Goal: Task Accomplishment & Management: Use online tool/utility

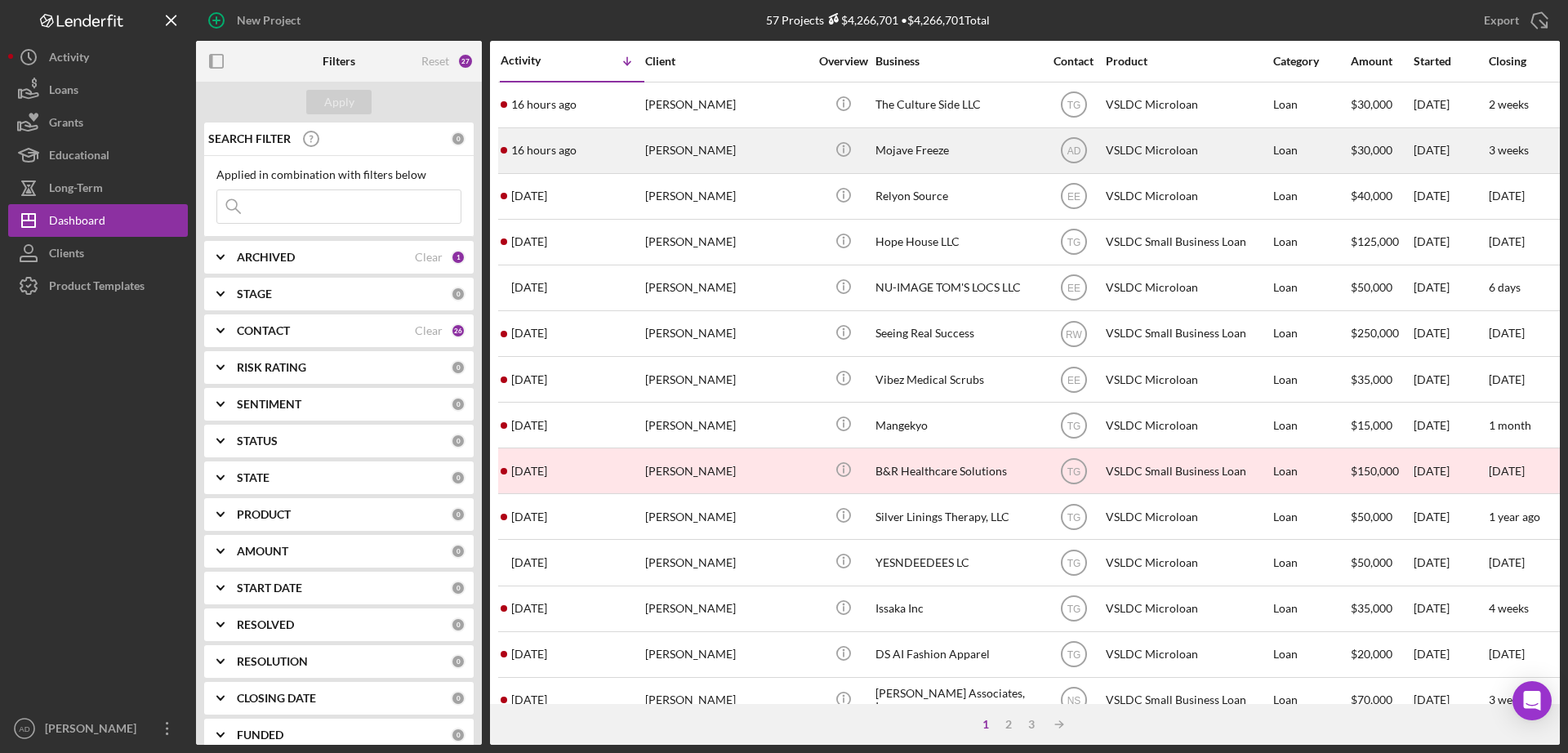
click at [781, 151] on div "[PERSON_NAME]" at bounding box center [726, 150] width 164 height 44
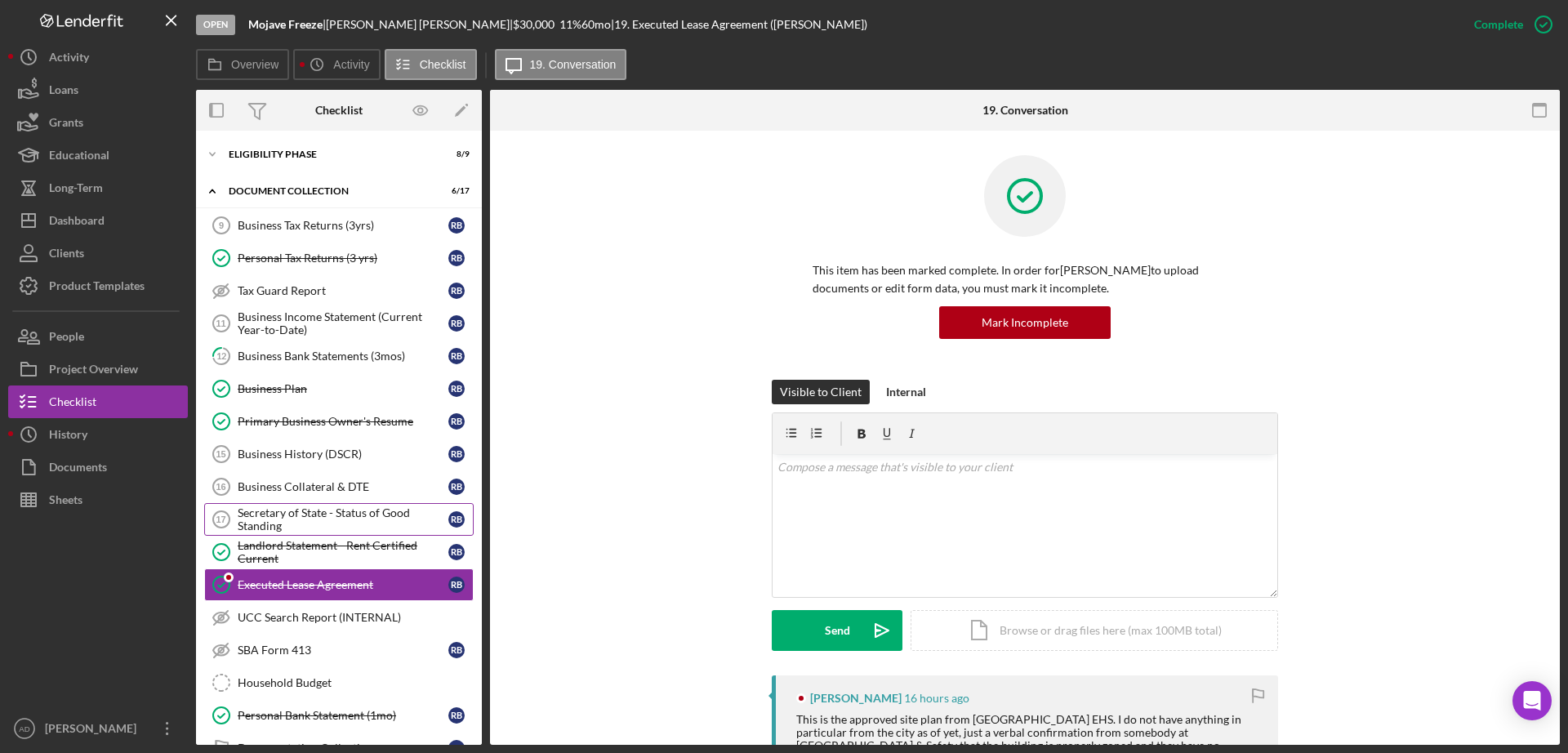
scroll to position [146, 0]
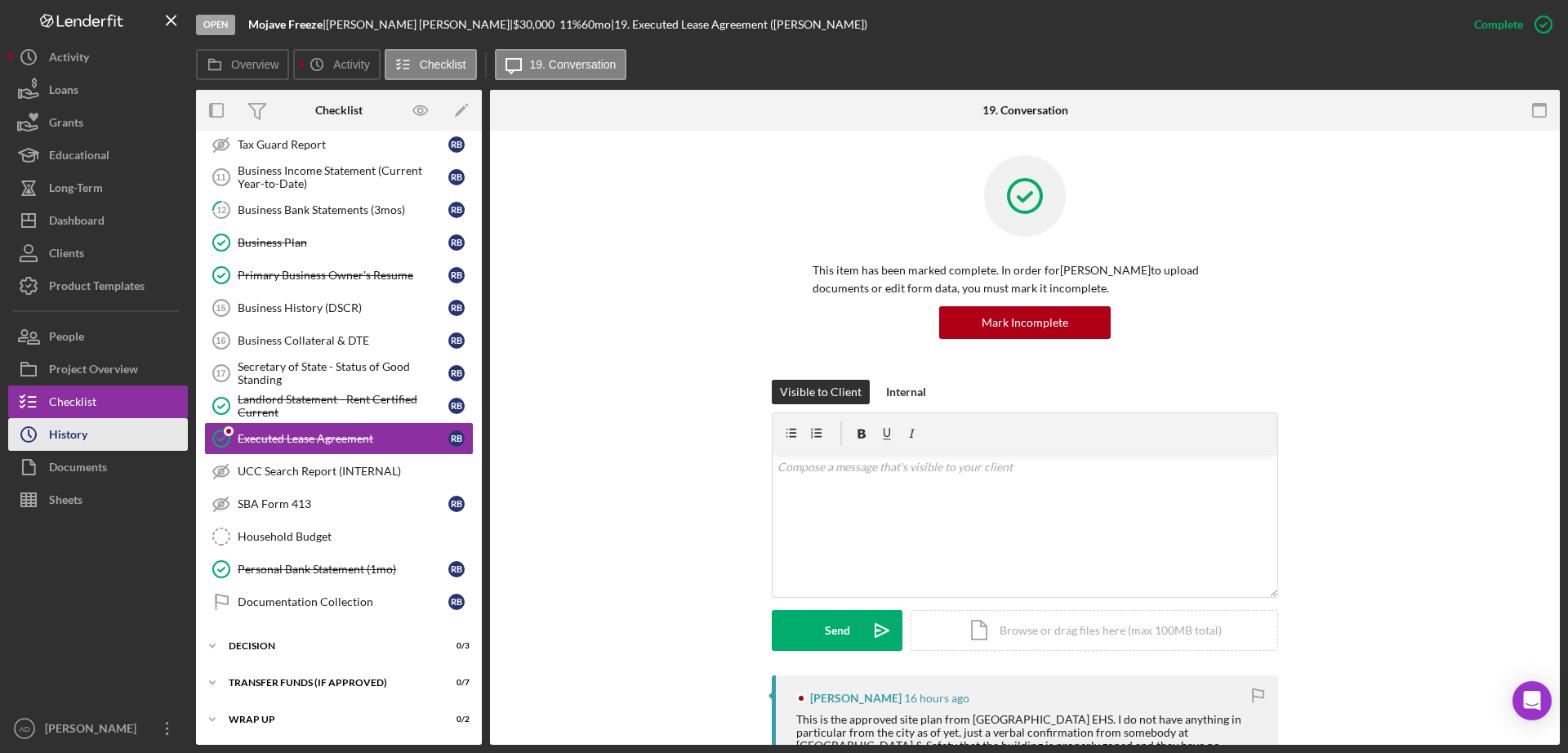
click at [104, 432] on button "Icon/History History" at bounding box center [98, 435] width 180 height 33
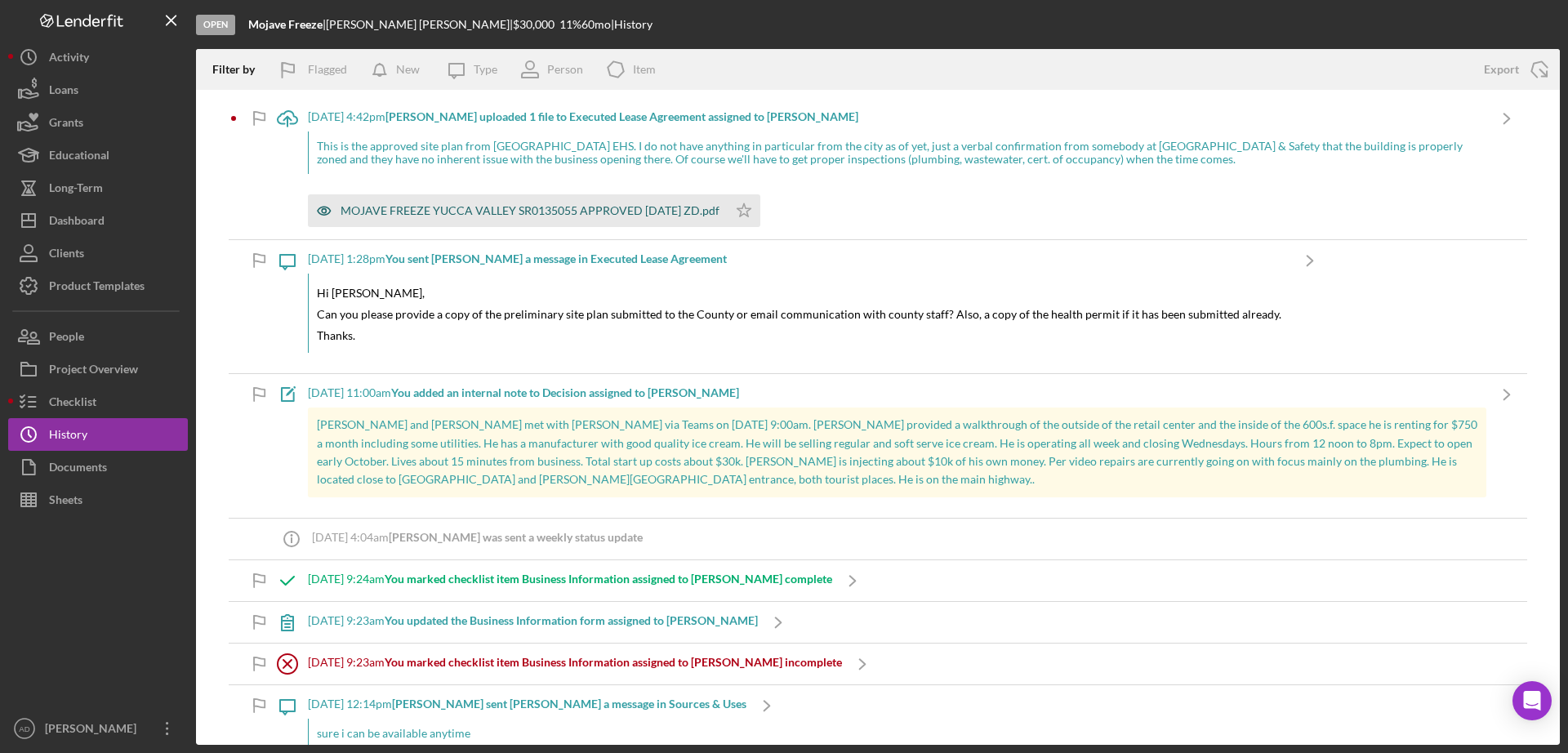
click at [436, 208] on div "MOJAVE FREEZE YUCCA VALLEY SR0135055 APPROVED [DATE] ZD.pdf" at bounding box center [529, 210] width 379 height 13
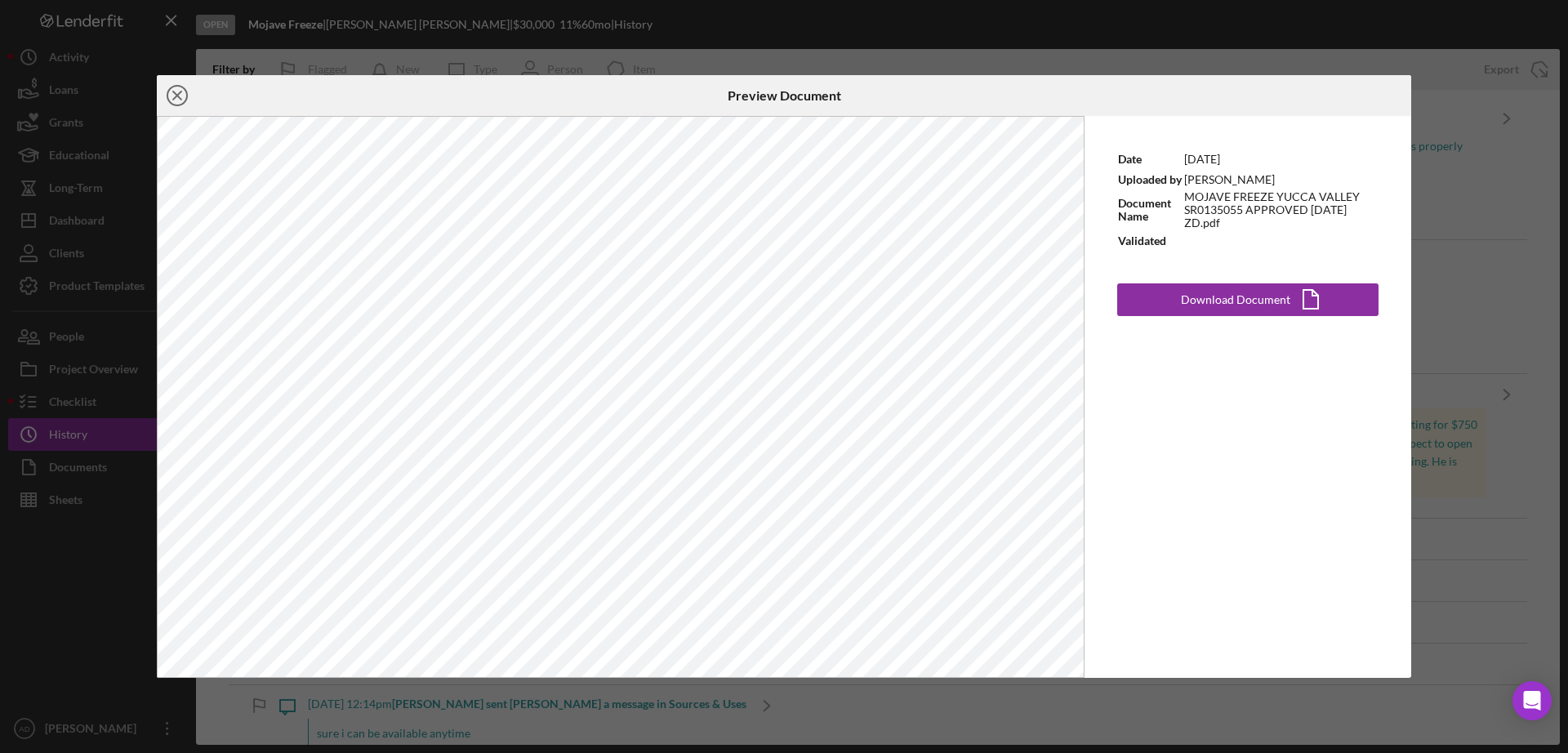
click at [173, 96] on icon "Icon/Close" at bounding box center [178, 95] width 41 height 41
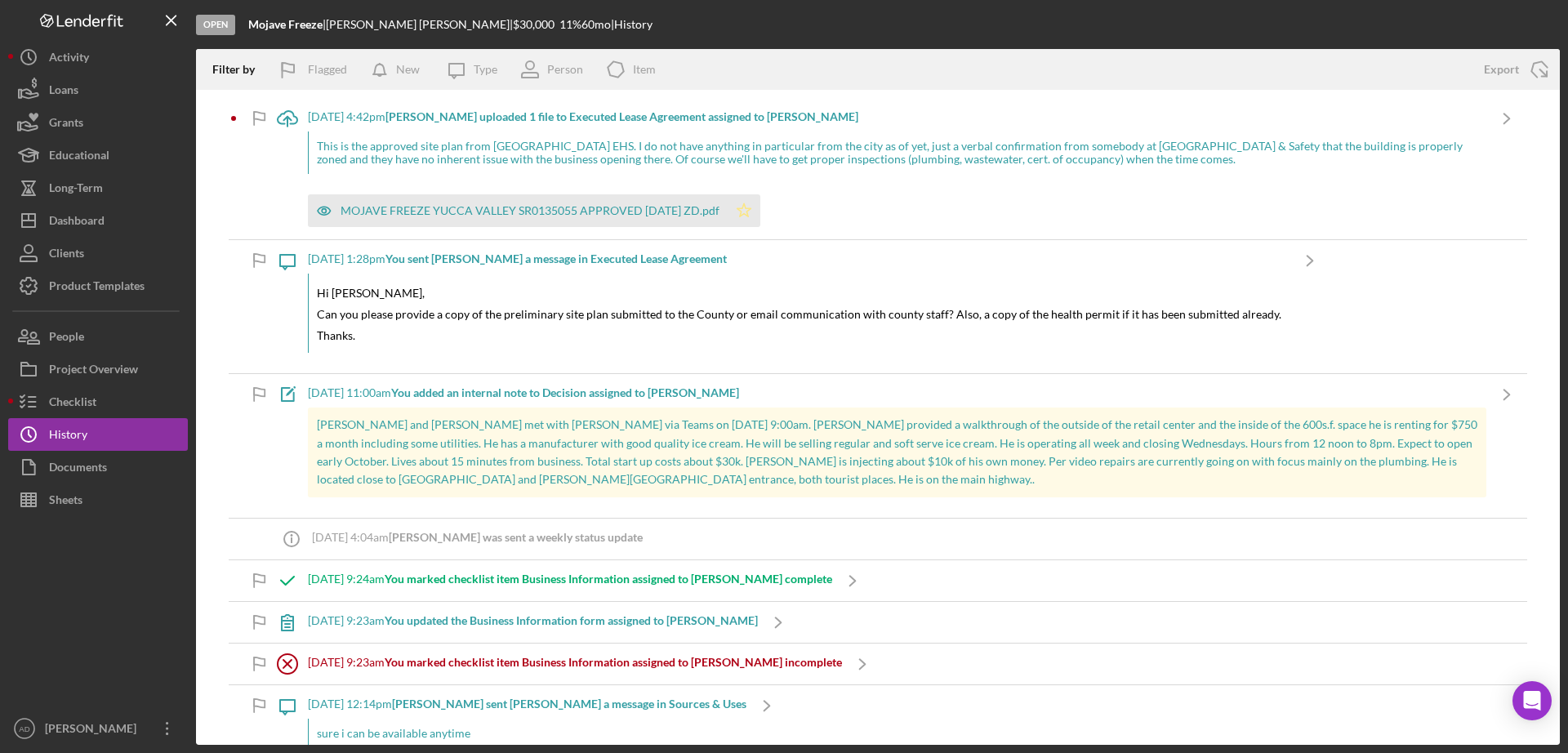
click at [747, 206] on icon "Icon/Star" at bounding box center [744, 211] width 33 height 33
click at [91, 402] on div "Checklist" at bounding box center [73, 404] width 48 height 37
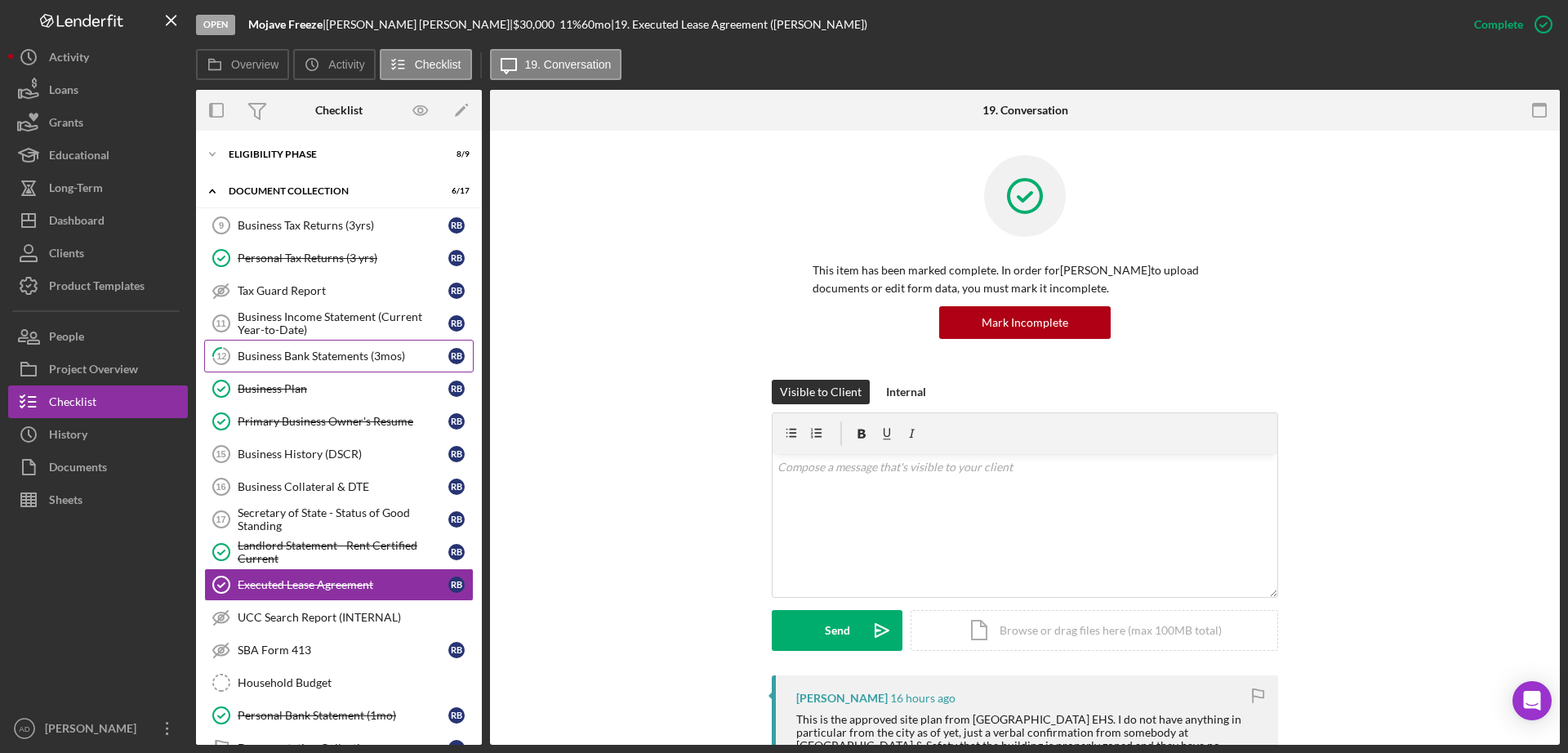
click at [287, 351] on div "Business Bank Statements (3mos)" at bounding box center [343, 356] width 210 height 13
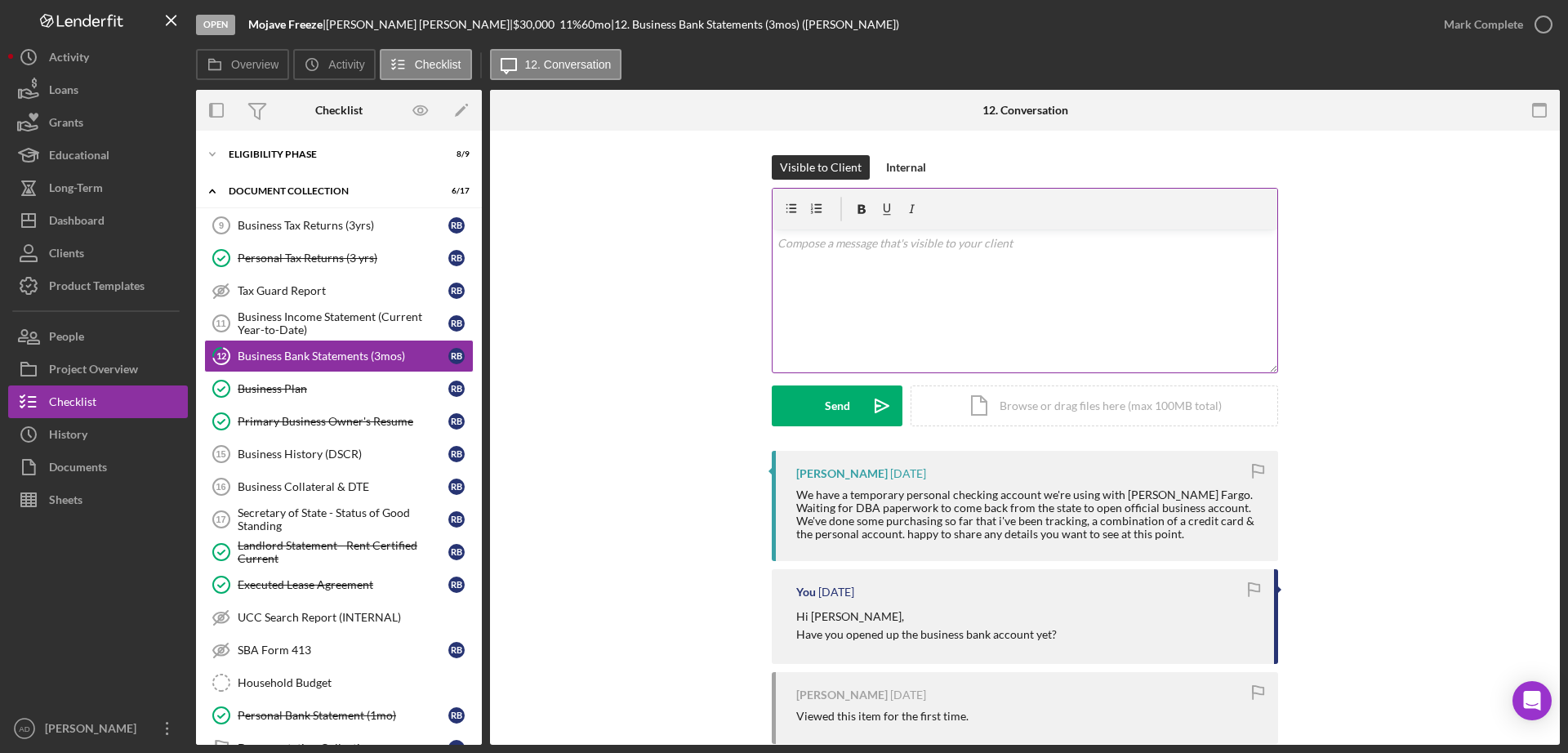
click at [830, 276] on div "v Color teal Color pink Remove color Add row above Add row below Add column bef…" at bounding box center [1025, 301] width 505 height 143
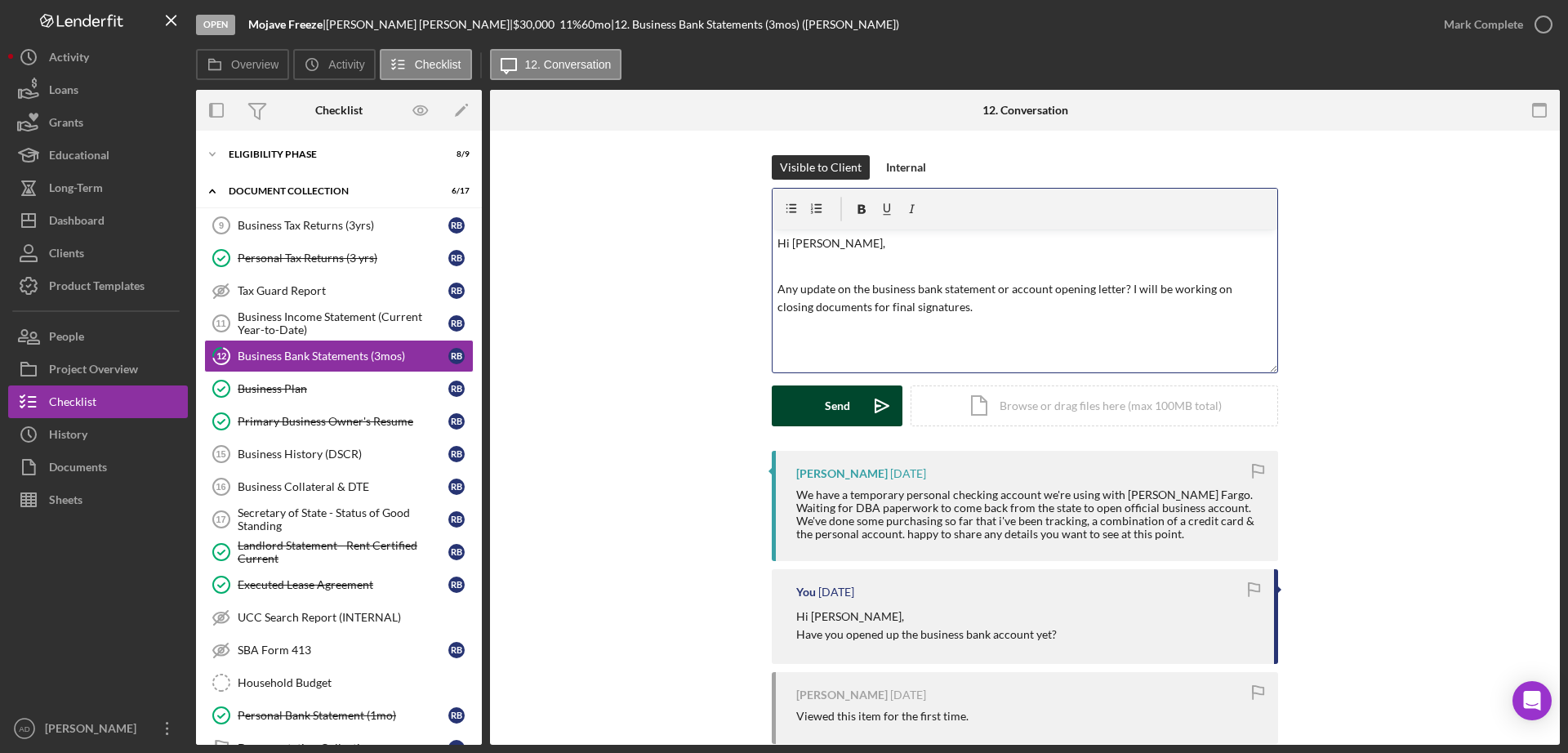
click at [827, 405] on div "Send" at bounding box center [837, 406] width 25 height 41
